Goal: Transaction & Acquisition: Download file/media

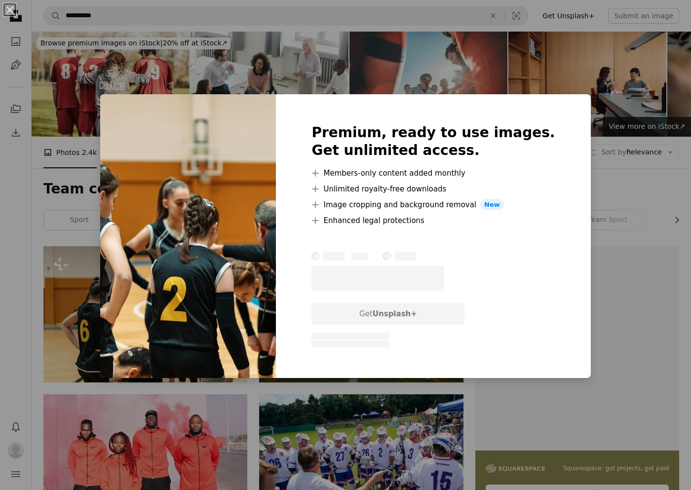
scroll to position [246, 0]
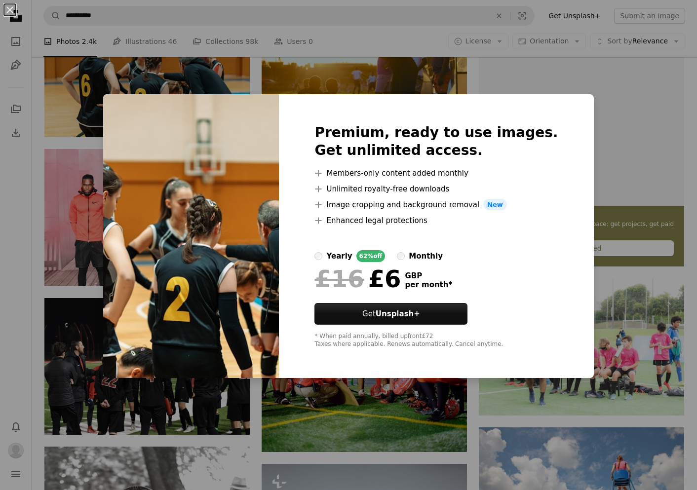
click at [498, 69] on div "An X shape Premium, ready to use images. Get unlimited access. A plus sign Memb…" at bounding box center [348, 245] width 697 height 490
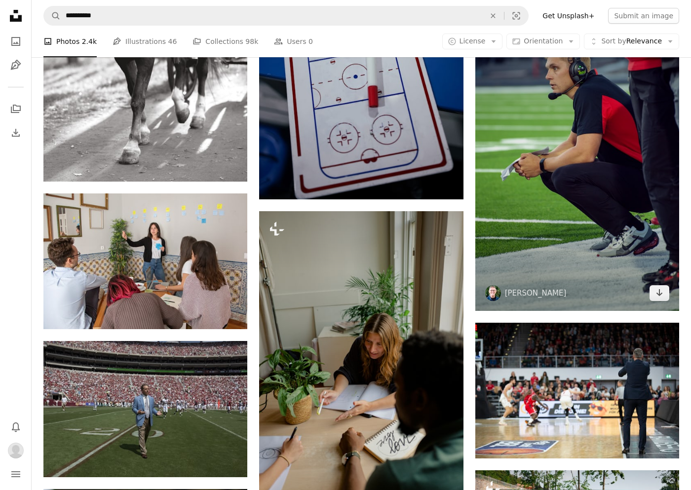
scroll to position [929, 0]
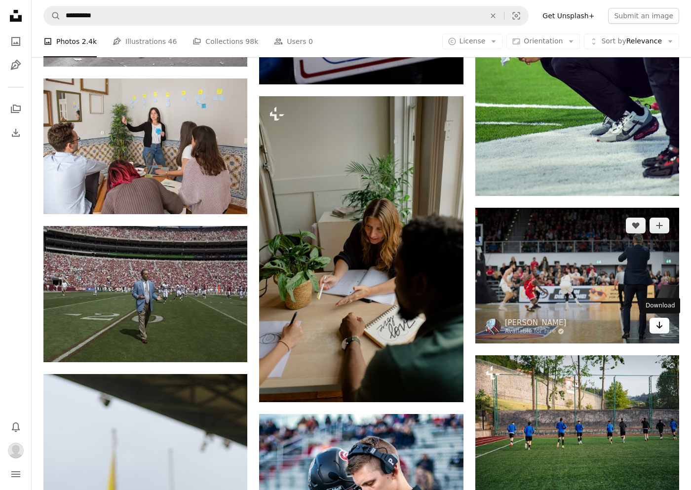
click at [664, 327] on link "Arrow pointing down" at bounding box center [659, 326] width 20 height 16
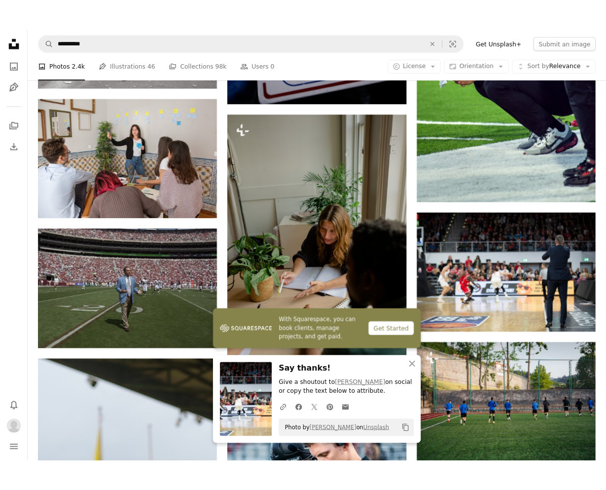
scroll to position [872, 0]
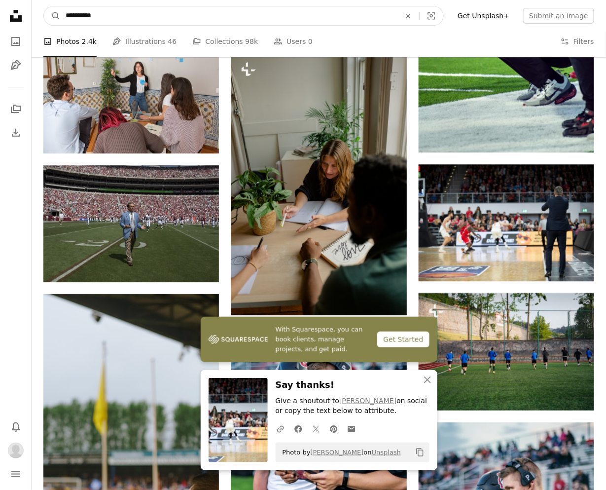
drag, startPoint x: 116, startPoint y: 13, endPoint x: 35, endPoint y: 12, distance: 81.4
click at [35, 12] on nav "**********" at bounding box center [319, 16] width 575 height 32
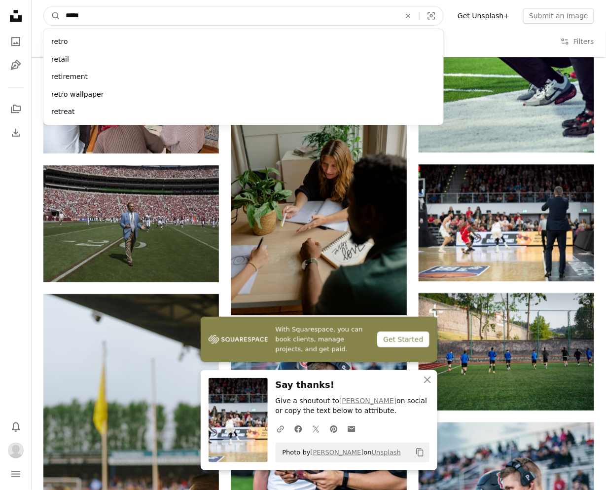
type input "******"
click button "A magnifying glass" at bounding box center [52, 15] width 17 height 19
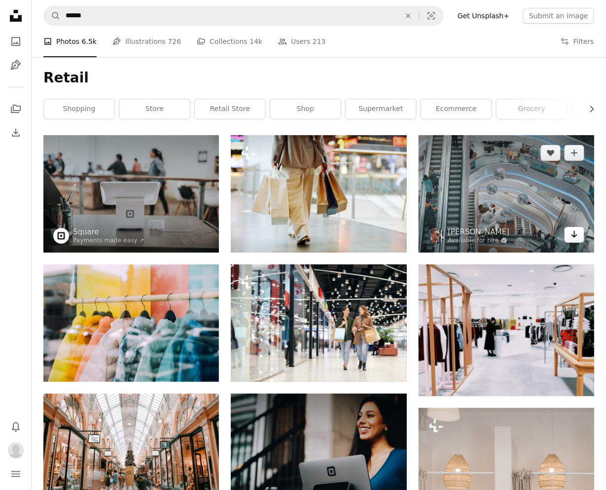
click at [578, 236] on icon "Arrow pointing down" at bounding box center [575, 234] width 8 height 12
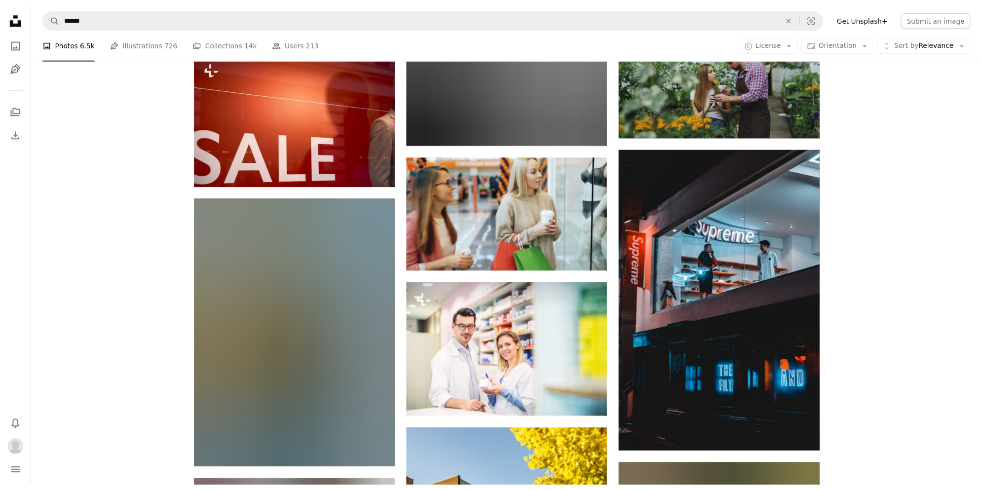
scroll to position [35060, 0]
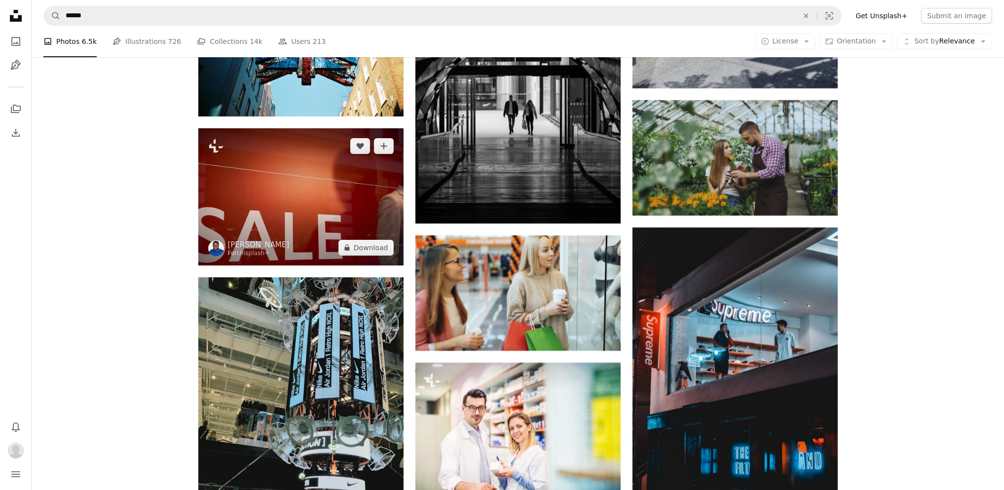
click at [380, 257] on img at bounding box center [300, 196] width 205 height 137
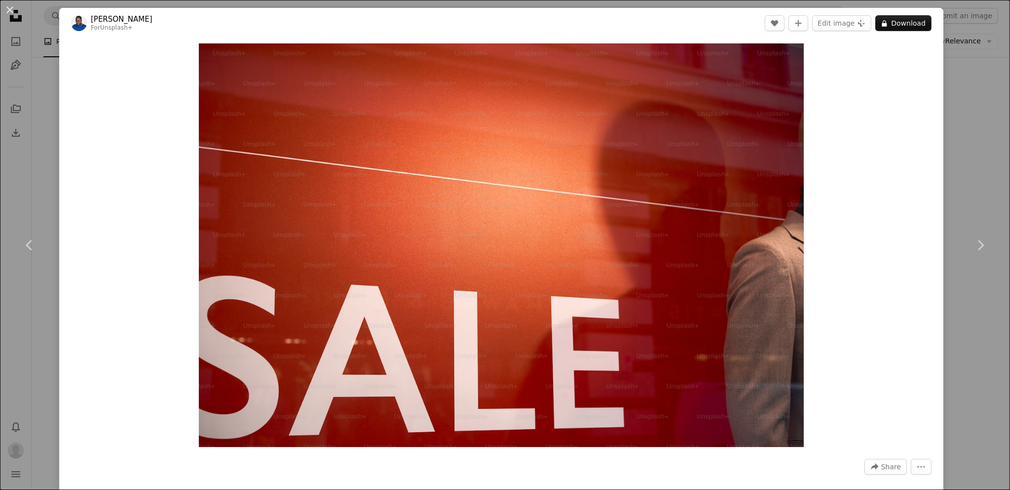
click at [690, 15] on div "A lock Download" at bounding box center [903, 23] width 56 height 16
drag, startPoint x: 990, startPoint y: 170, endPoint x: 946, endPoint y: 2, distance: 173.4
click at [690, 170] on div "An X shape Chevron left Chevron right [PERSON_NAME] Onojeghuo For Unsplash+ A h…" at bounding box center [505, 245] width 1010 height 490
